Goal: Information Seeking & Learning: Learn about a topic

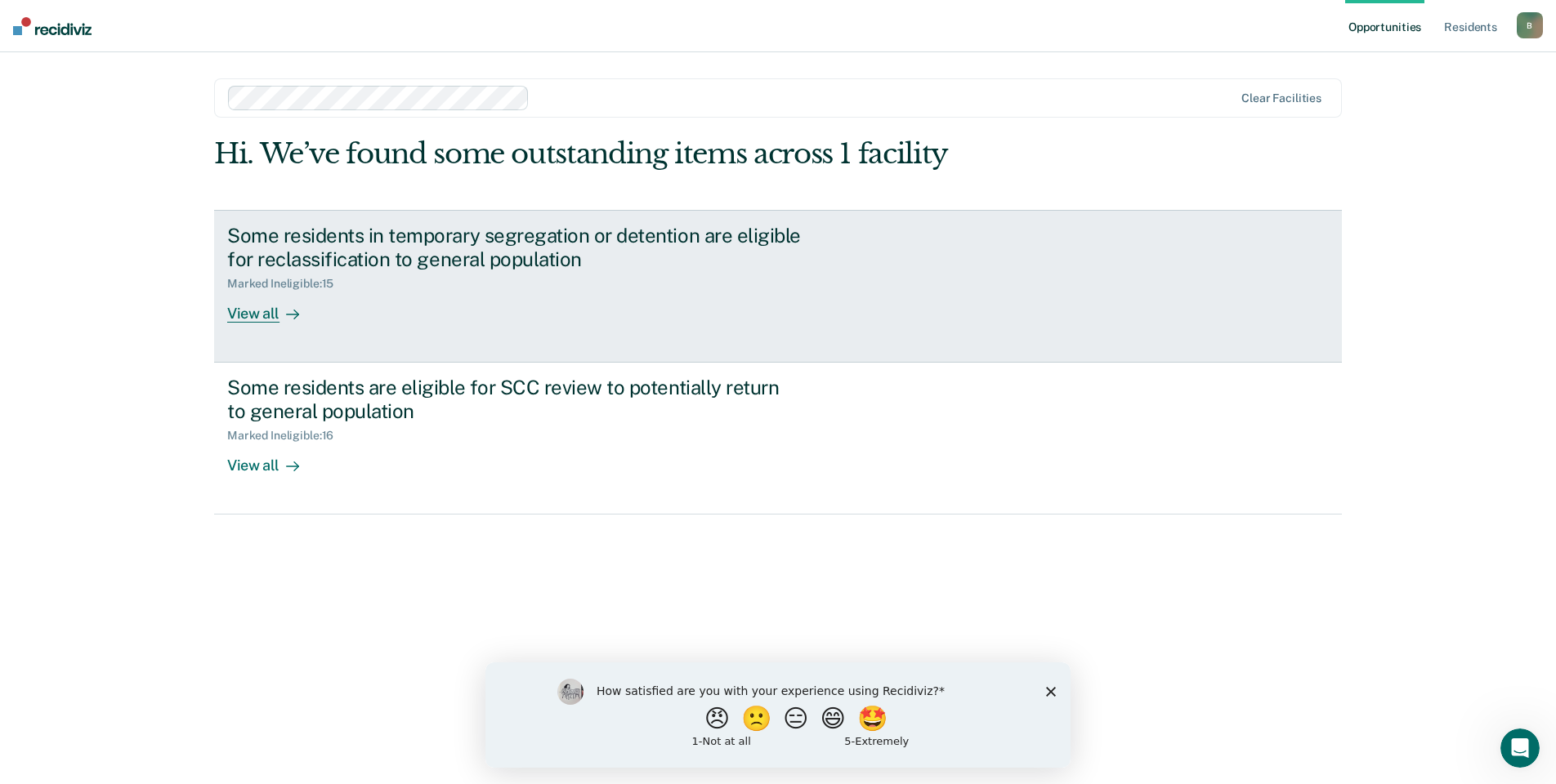
click at [266, 308] on div "View all" at bounding box center [273, 306] width 92 height 32
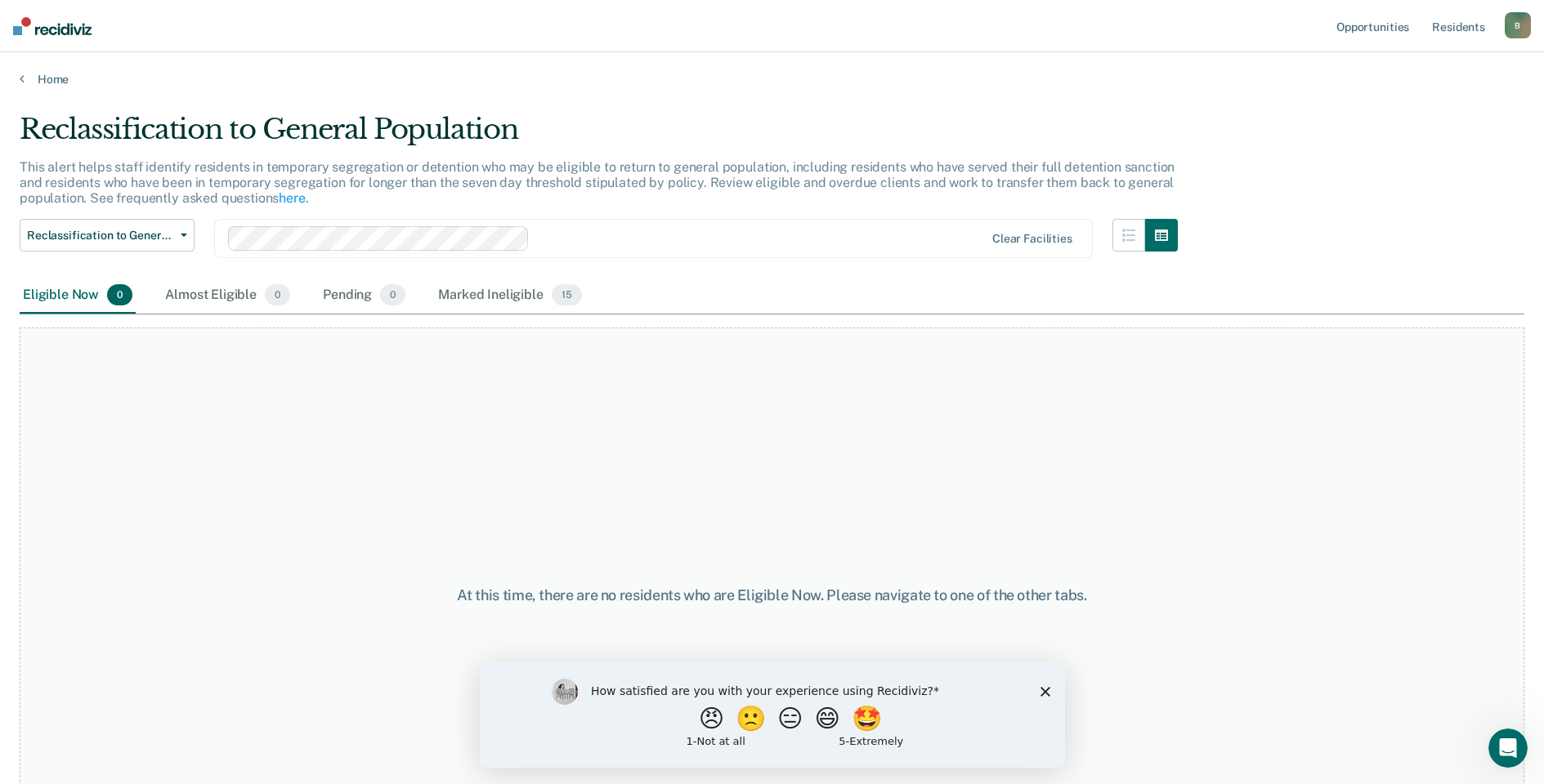
click at [1047, 690] on icon "Close survey" at bounding box center [1044, 691] width 10 height 10
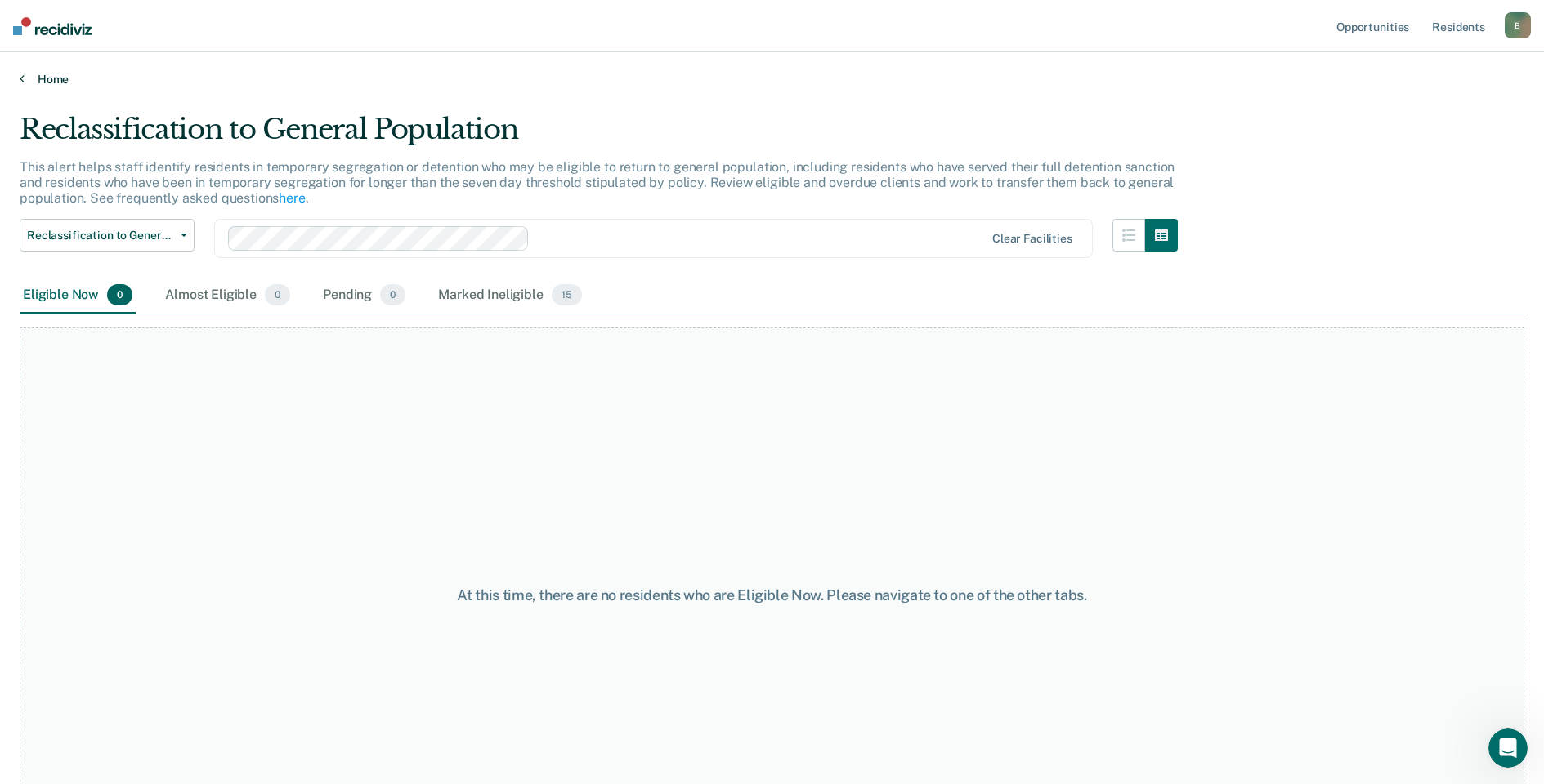
click at [28, 78] on link "Home" at bounding box center [772, 79] width 1504 height 15
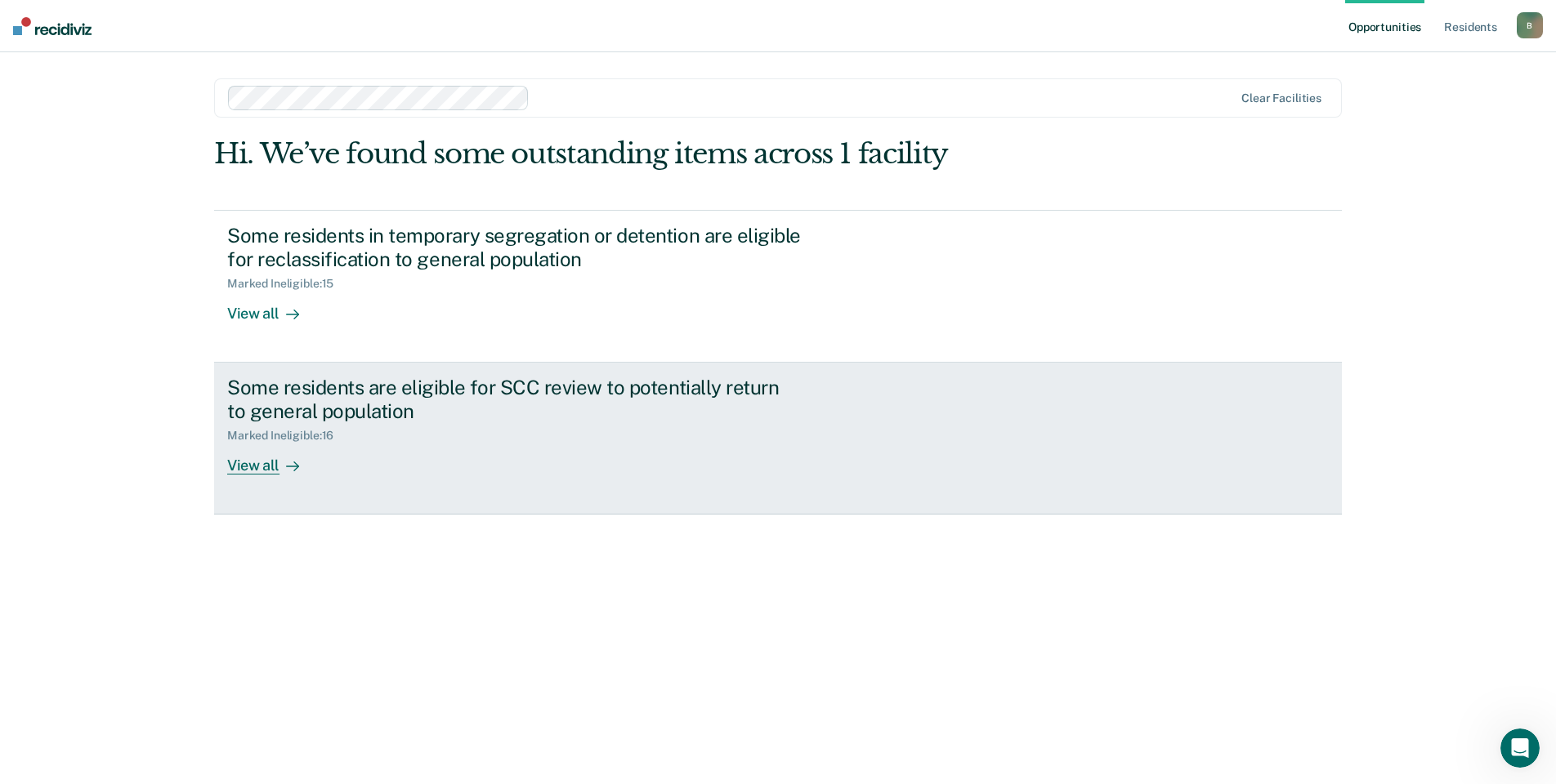
click at [278, 478] on link "Some residents are eligible for SCC review to potentially return to general pop…" at bounding box center [778, 439] width 1128 height 152
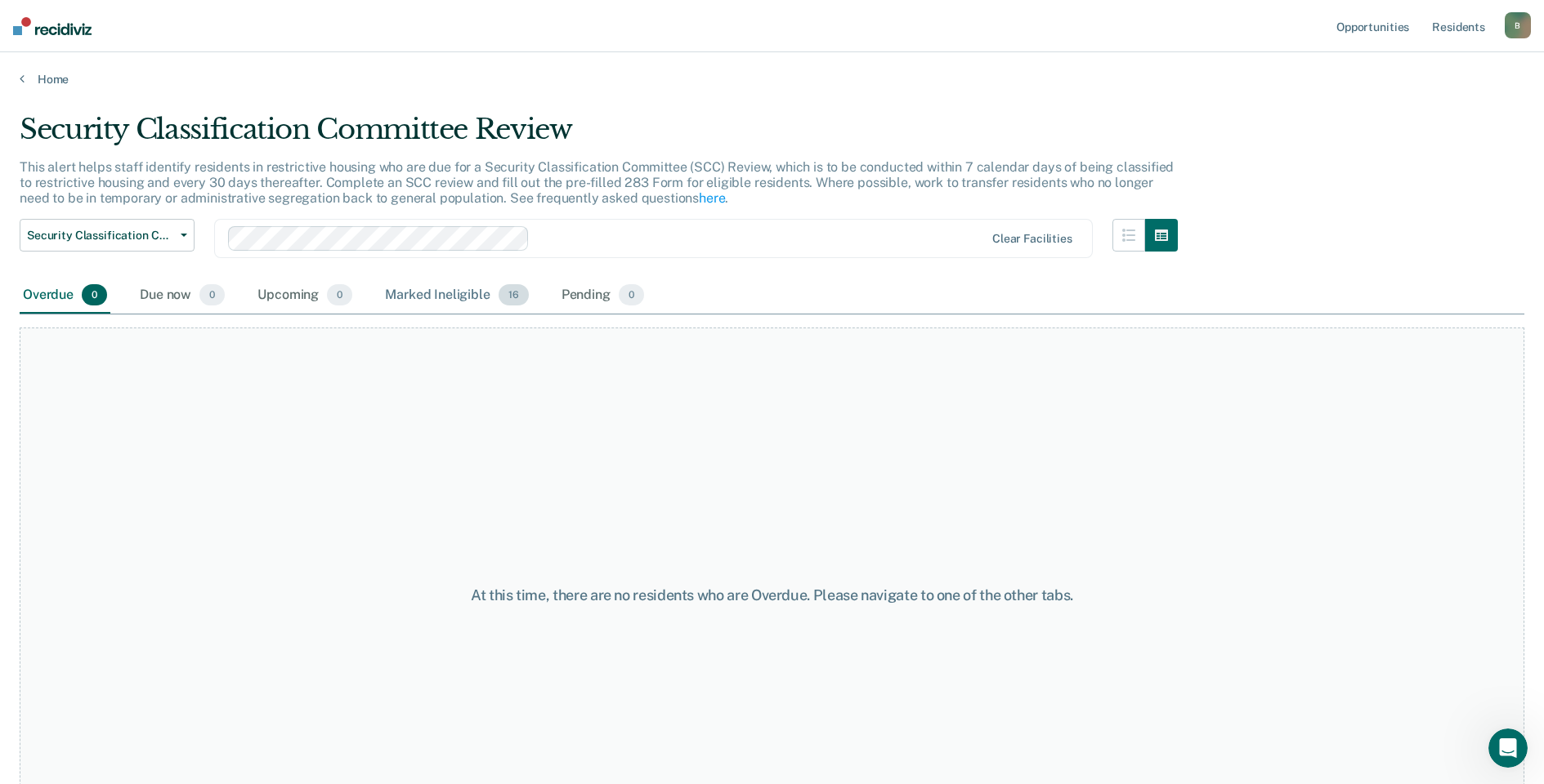
click at [426, 285] on div "Marked Ineligible 16" at bounding box center [456, 296] width 149 height 36
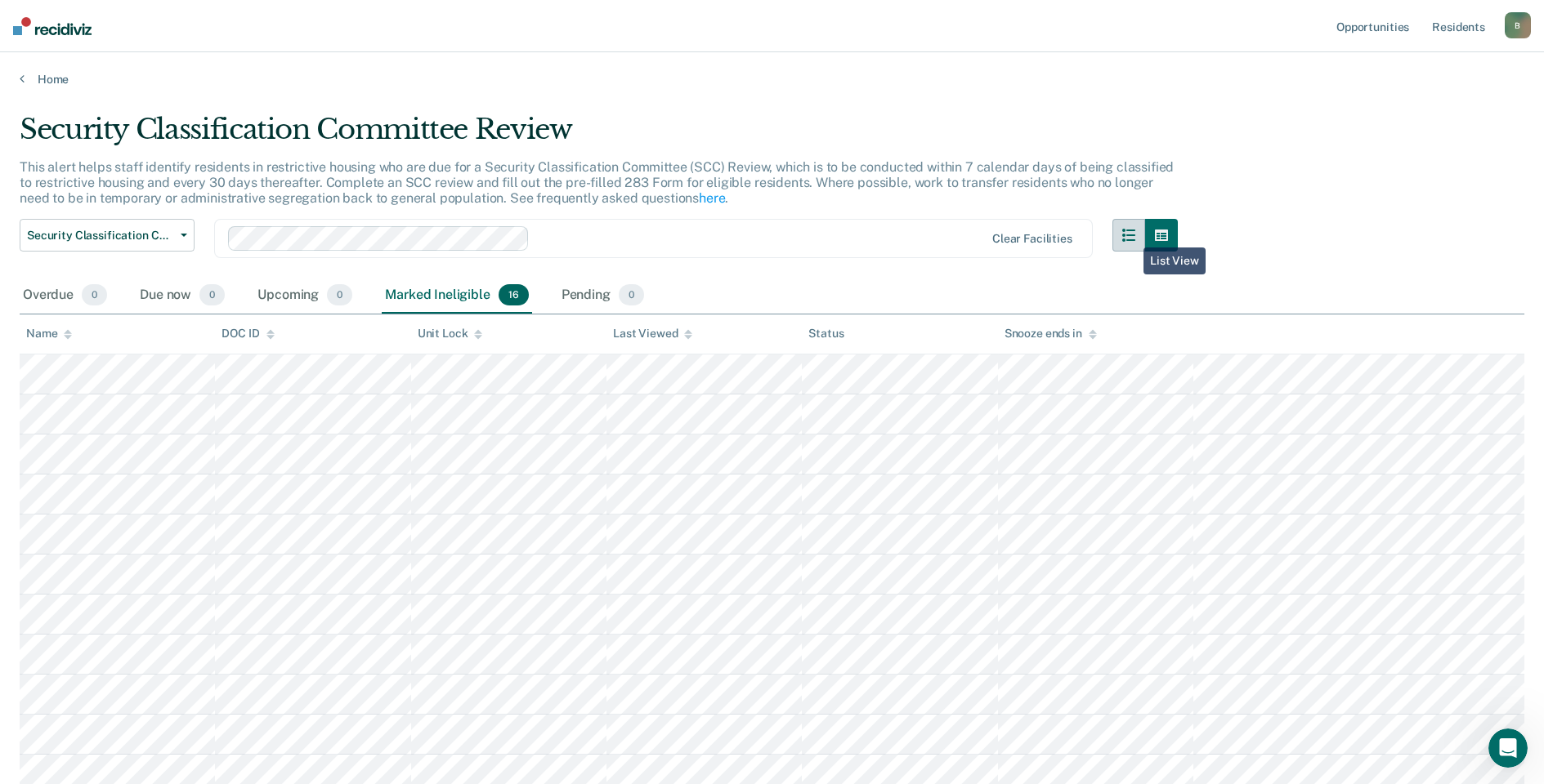
click at [1133, 235] on icon "button" at bounding box center [1129, 234] width 13 height 13
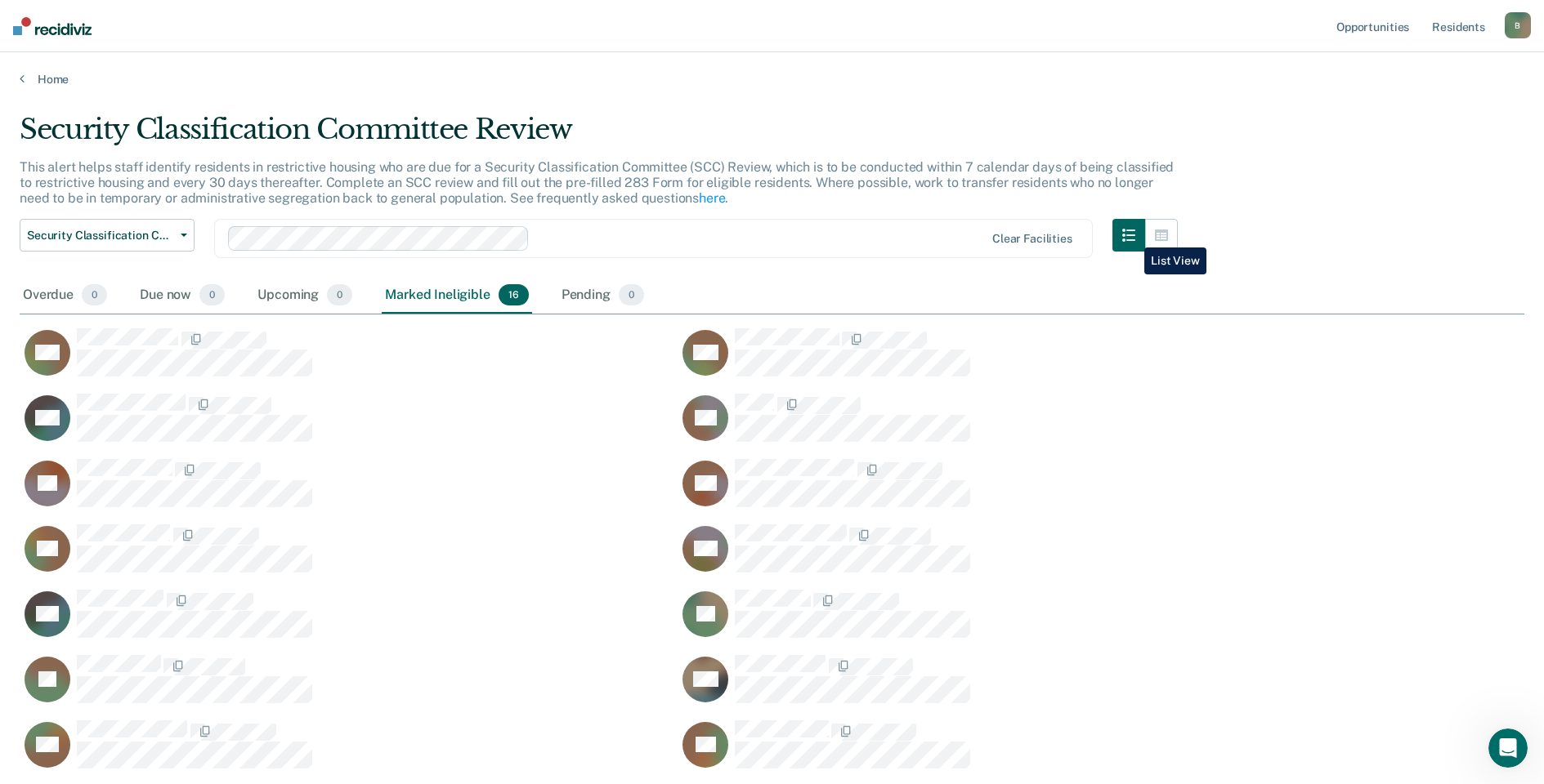
scroll to position [721, 1493]
click at [29, 80] on link "Home" at bounding box center [772, 79] width 1504 height 15
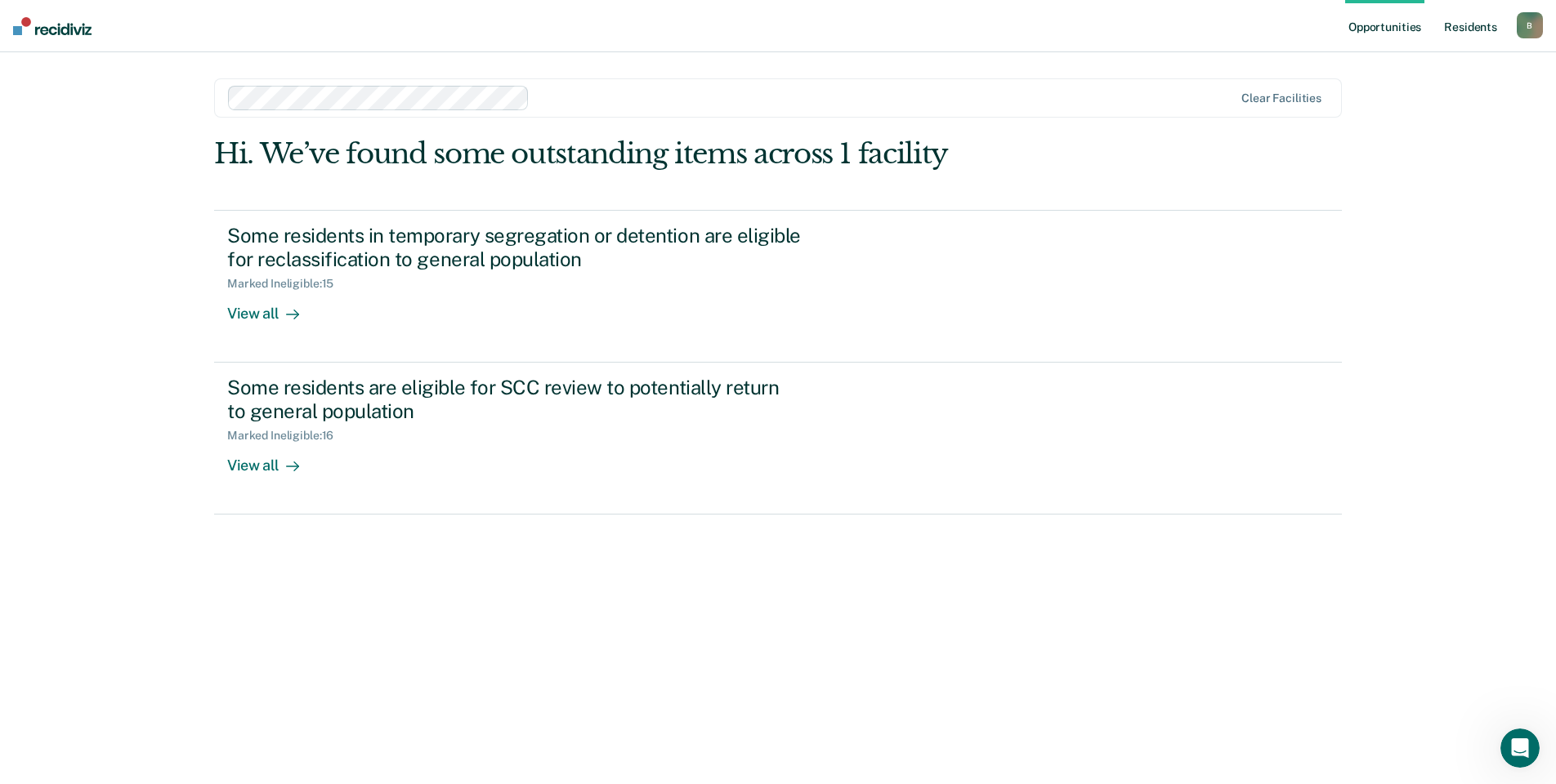
click at [1468, 17] on link "Resident s" at bounding box center [1471, 26] width 59 height 52
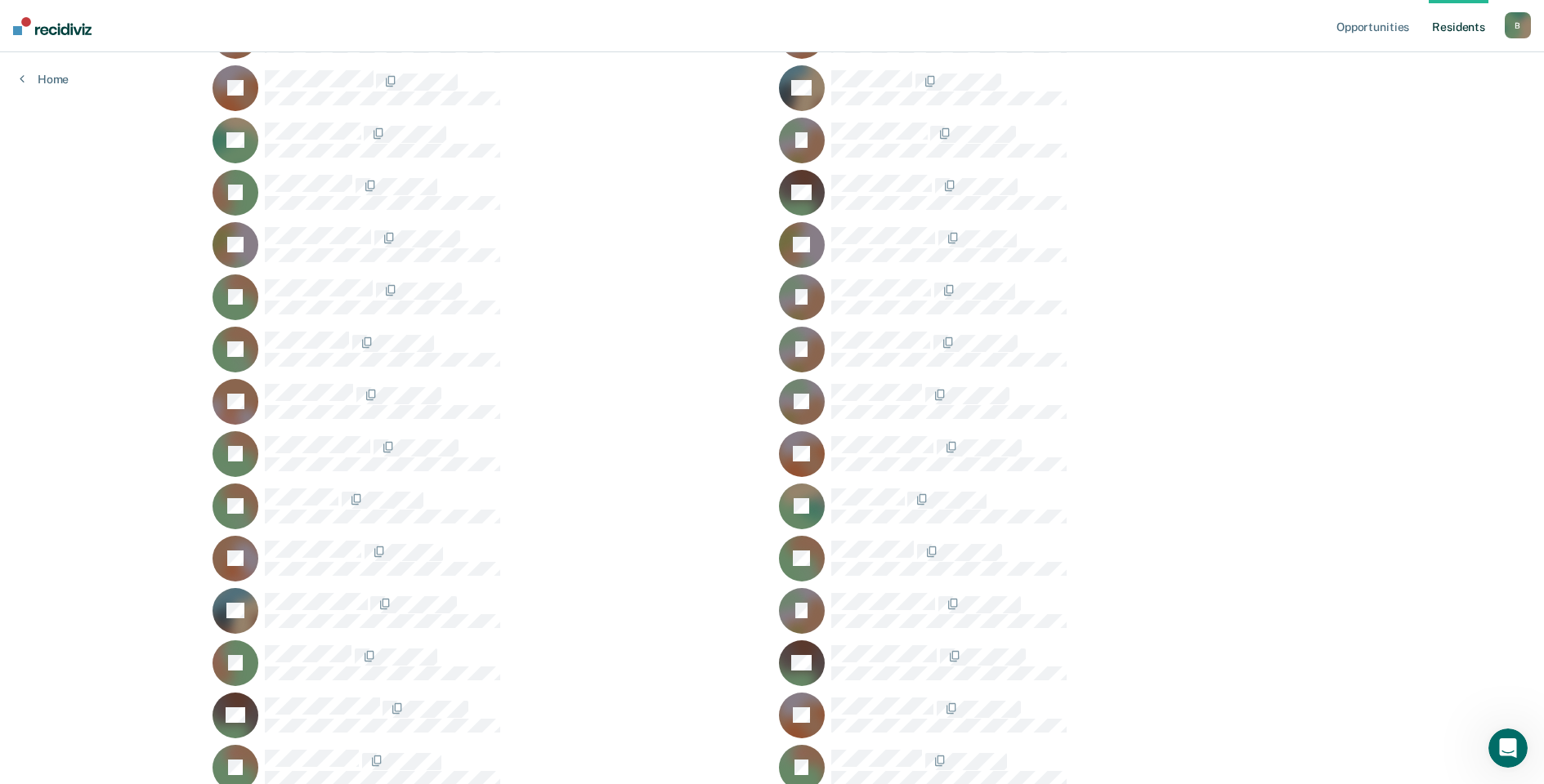
scroll to position [13399, 0]
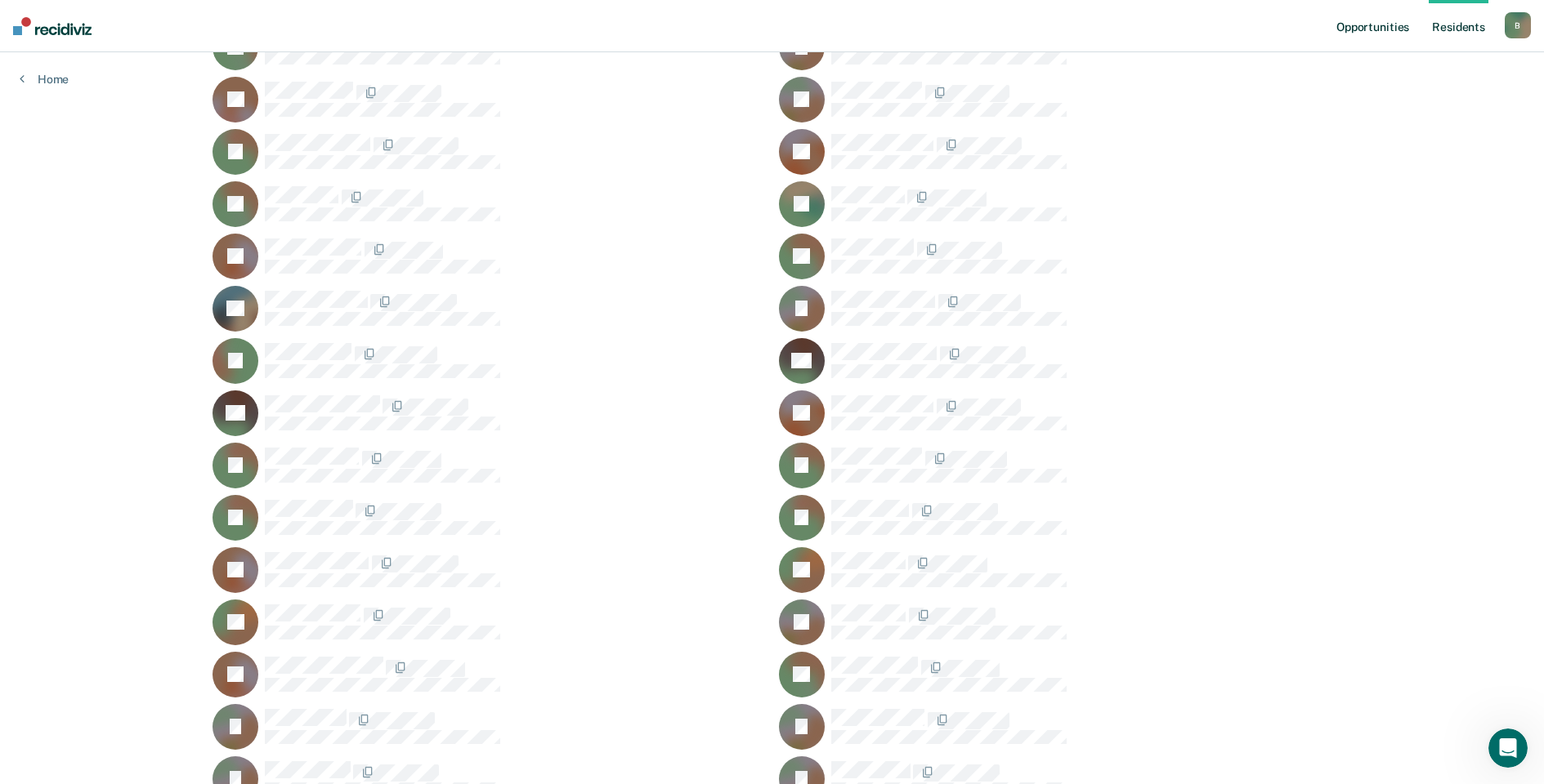
click at [1371, 31] on link "Opportunities" at bounding box center [1373, 26] width 79 height 52
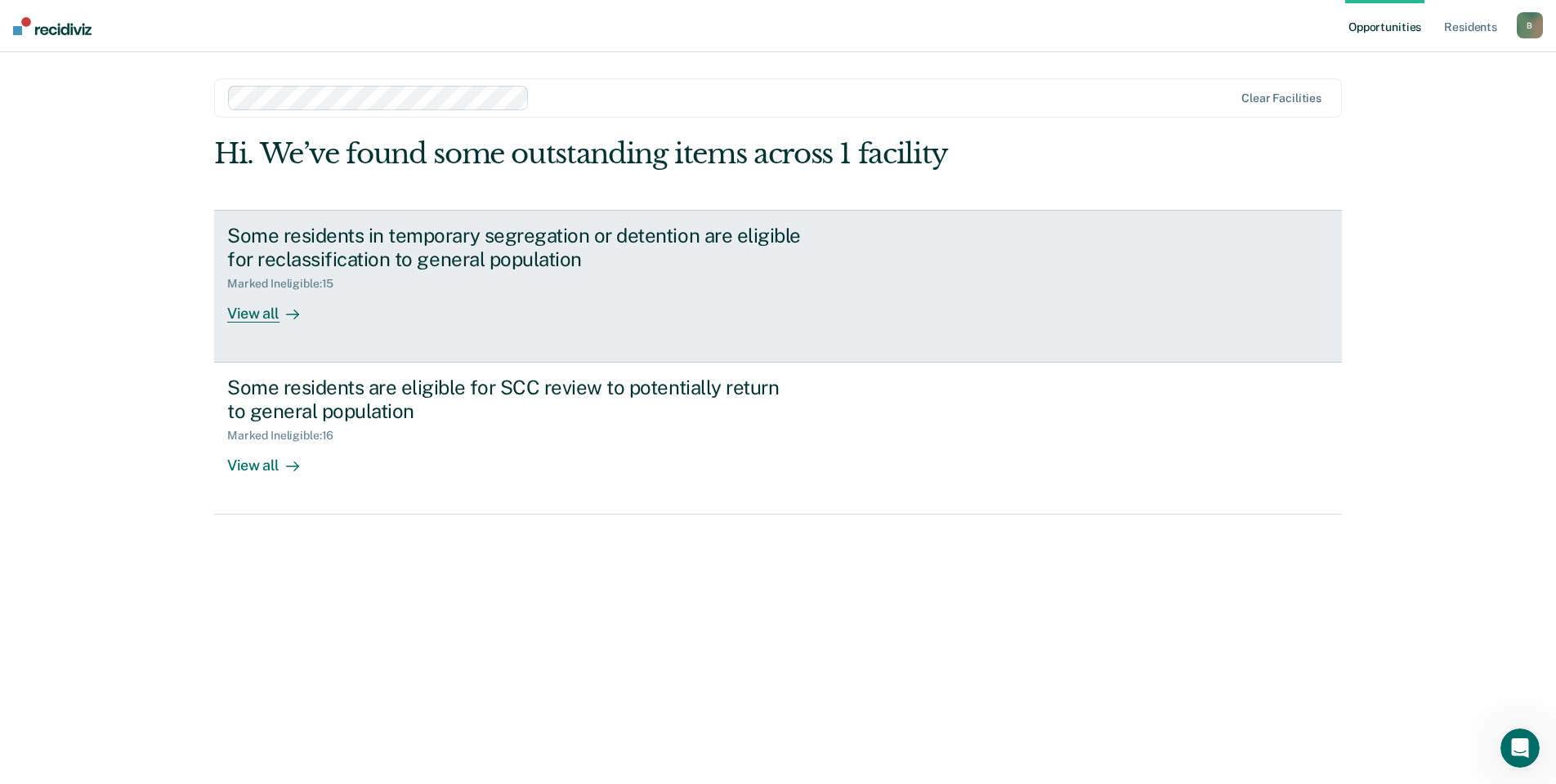
click at [435, 314] on div "Some residents in temporary segregation or detention are eligible for reclassif…" at bounding box center [534, 273] width 613 height 99
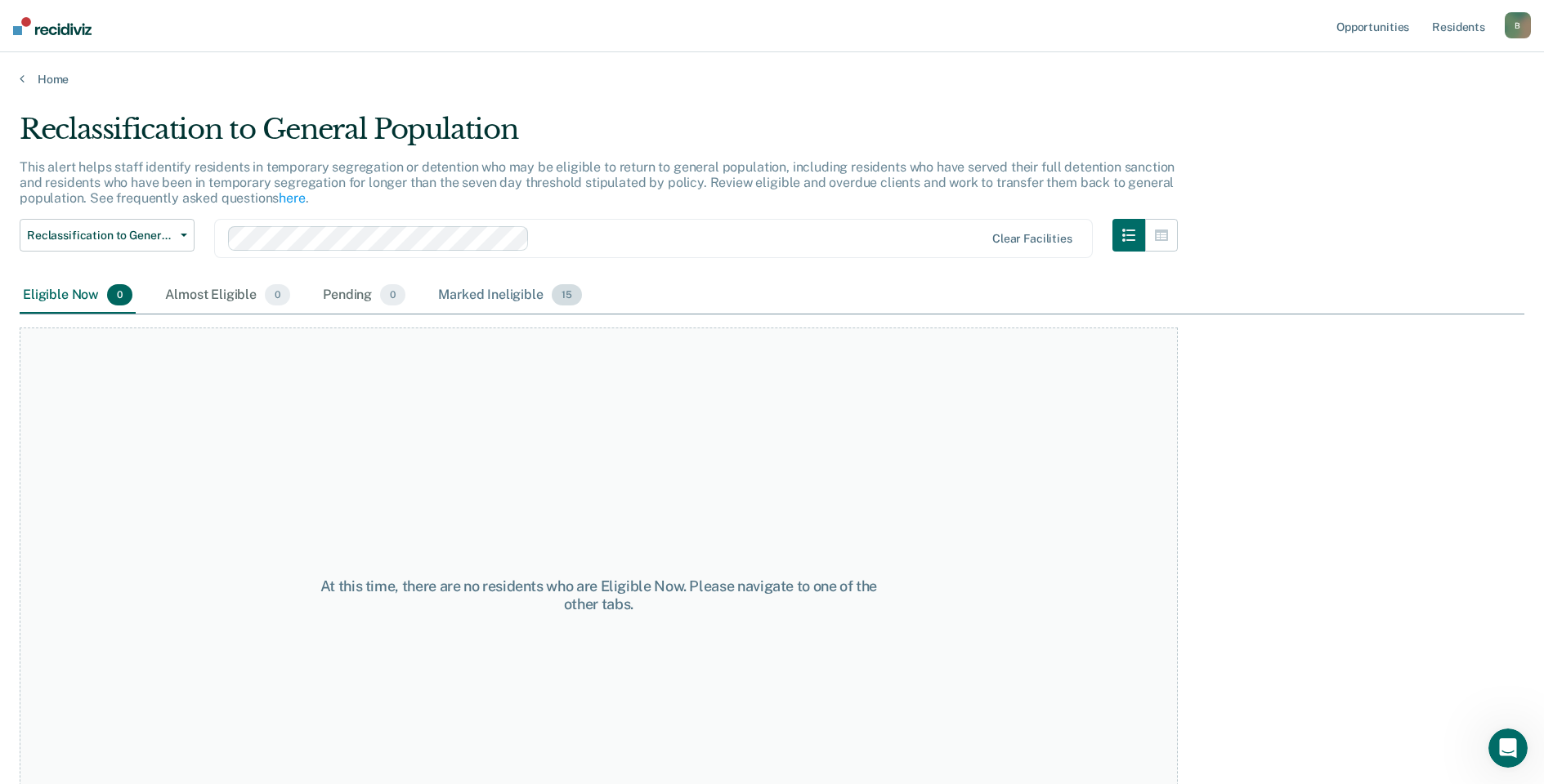
click at [478, 292] on div "Marked Ineligible 15" at bounding box center [509, 296] width 149 height 36
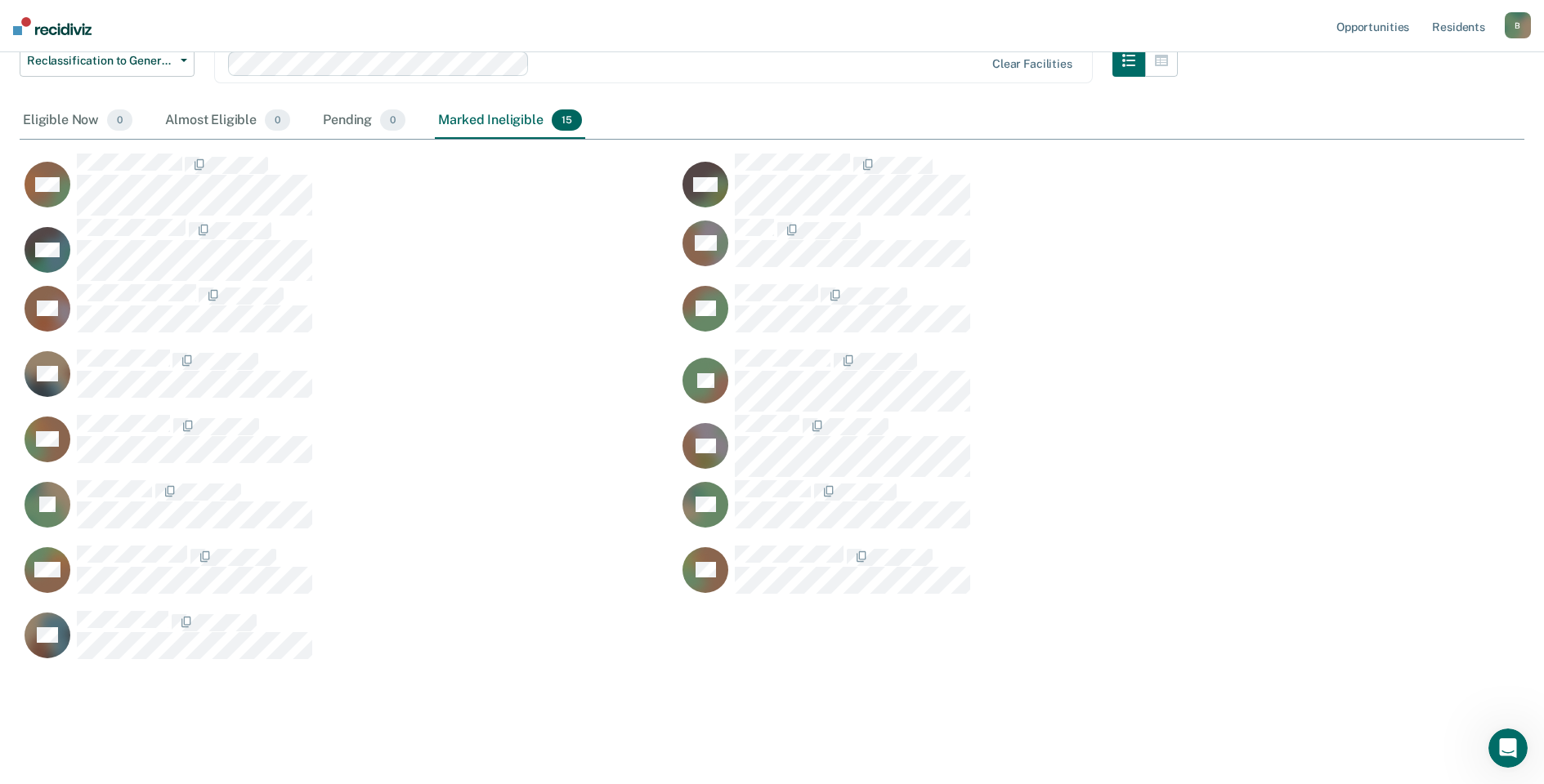
scroll to position [184, 0]
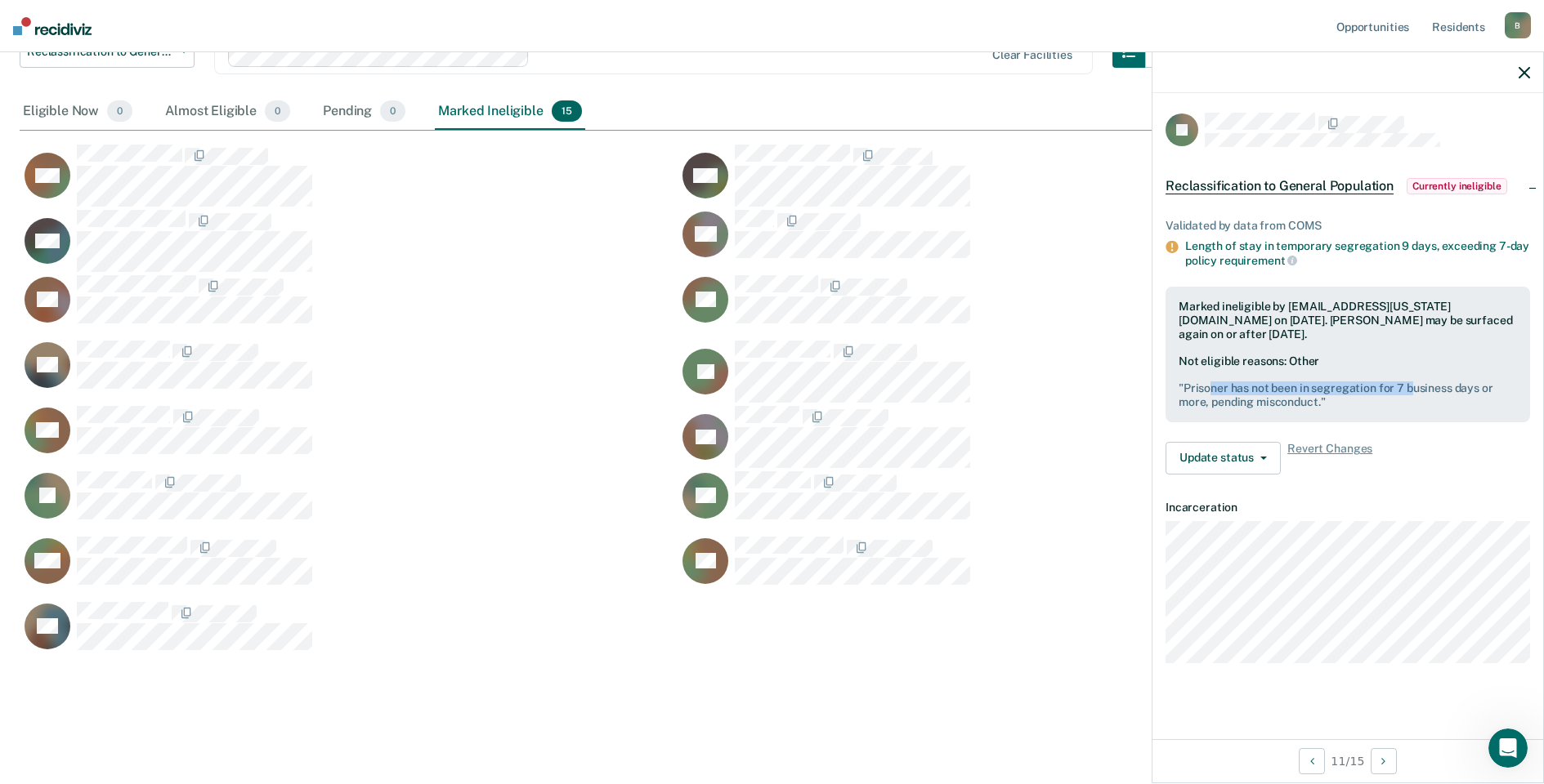
drag, startPoint x: 1213, startPoint y: 386, endPoint x: 1409, endPoint y: 388, distance: 196.0
click at [1409, 388] on pre "" Prisoner has not been in segregation for 7 business days or more, pending mis…" at bounding box center [1348, 395] width 338 height 28
drag, startPoint x: 1409, startPoint y: 388, endPoint x: 1408, endPoint y: 417, distance: 29.0
click at [1408, 417] on div "Marked ineligible by [EMAIL_ADDRESS][US_STATE][DOMAIN_NAME] on [DATE]. [PERSON_…" at bounding box center [1347, 354] width 365 height 135
click at [1526, 67] on icon "button" at bounding box center [1524, 73] width 12 height 12
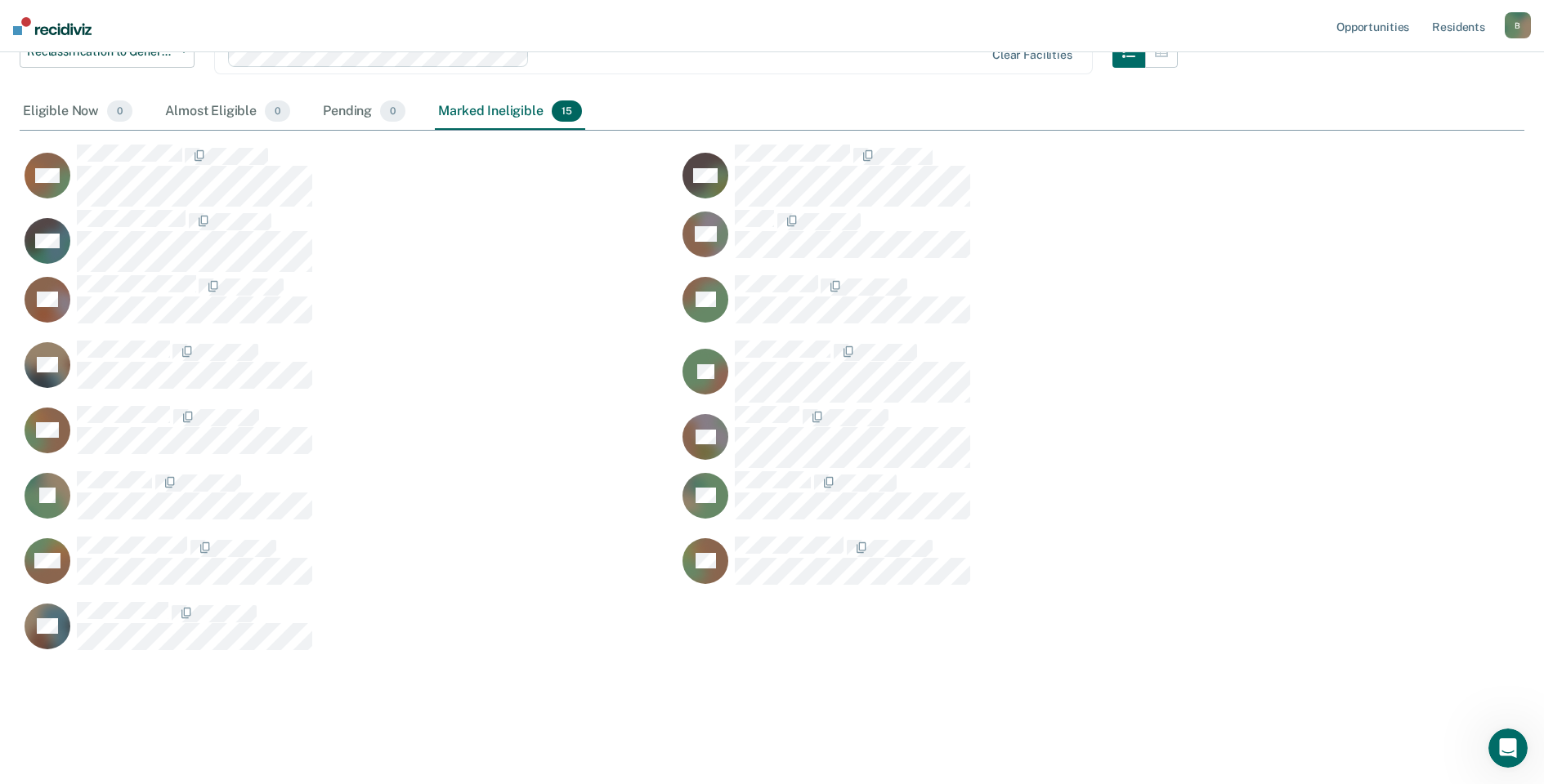
click at [1522, 23] on div "B" at bounding box center [1517, 25] width 26 height 26
